Goal: Transaction & Acquisition: Purchase product/service

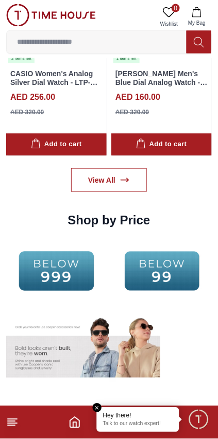
scroll to position [1426, 0]
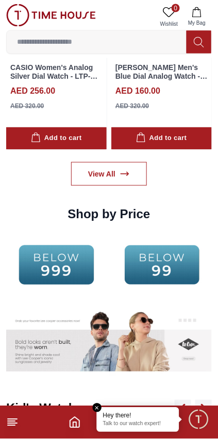
click at [95, 405] on em "Close tooltip" at bounding box center [97, 407] width 9 height 9
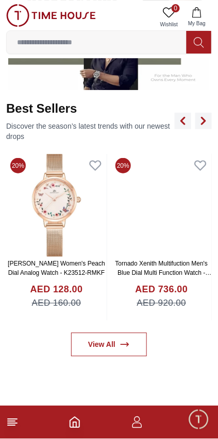
scroll to position [348, 0]
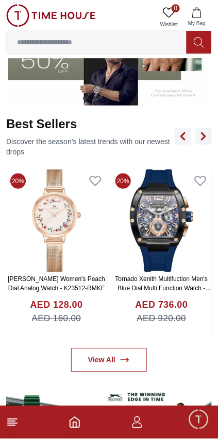
click at [15, 420] on icon at bounding box center [12, 422] width 12 height 12
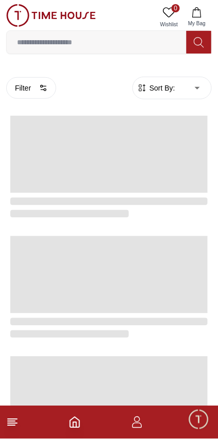
click at [12, 425] on line at bounding box center [11, 425] width 7 height 0
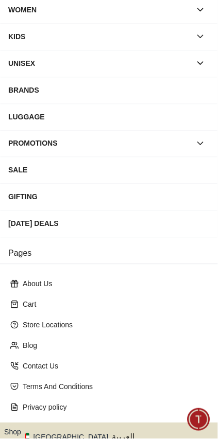
scroll to position [97, 0]
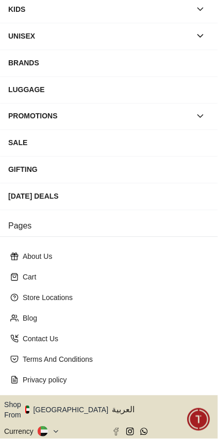
click at [60, 400] on button "Shop From [GEOGRAPHIC_DATA]" at bounding box center [60, 410] width 112 height 21
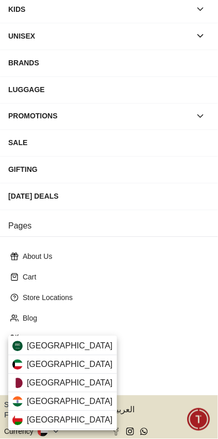
click at [45, 399] on div "[GEOGRAPHIC_DATA]" at bounding box center [62, 401] width 109 height 19
